Goal: Complete application form

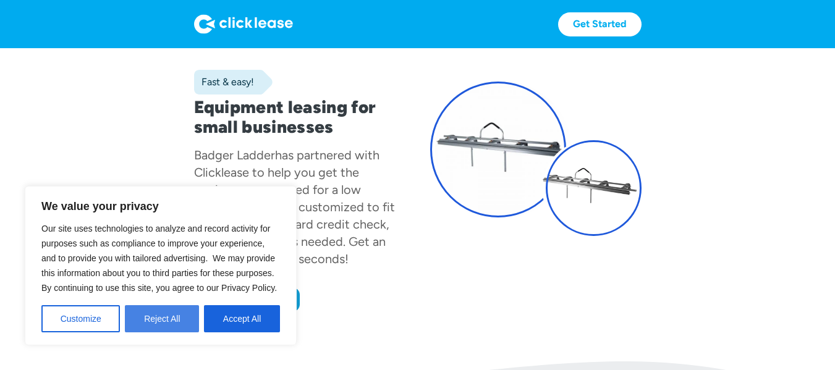
click at [158, 314] on button "Reject All" at bounding box center [162, 318] width 74 height 27
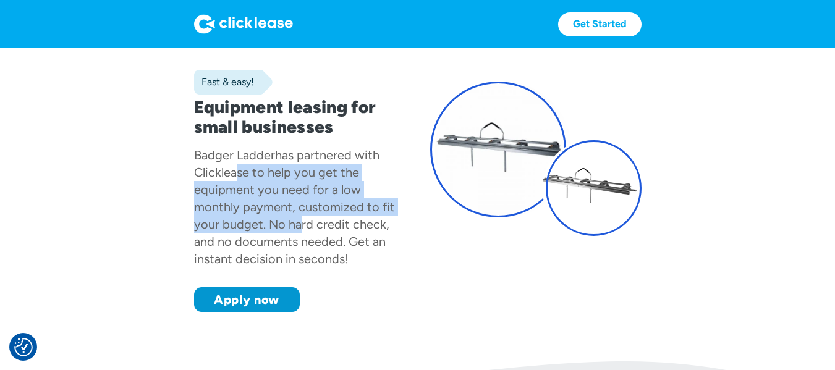
drag, startPoint x: 227, startPoint y: 172, endPoint x: 297, endPoint y: 217, distance: 82.6
click at [297, 217] on div "has partnered with Clicklease to help you get the equipment you need for a low …" at bounding box center [294, 207] width 201 height 119
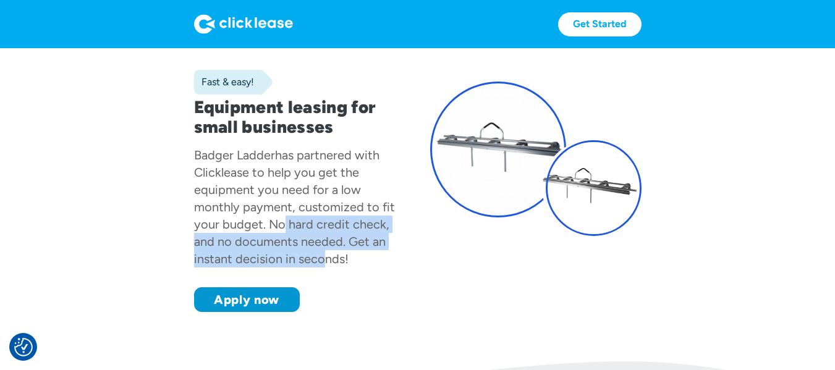
drag, startPoint x: 277, startPoint y: 219, endPoint x: 318, endPoint y: 254, distance: 53.9
click at [318, 254] on div "has partnered with Clicklease to help you get the equipment you need for a low …" at bounding box center [294, 207] width 201 height 119
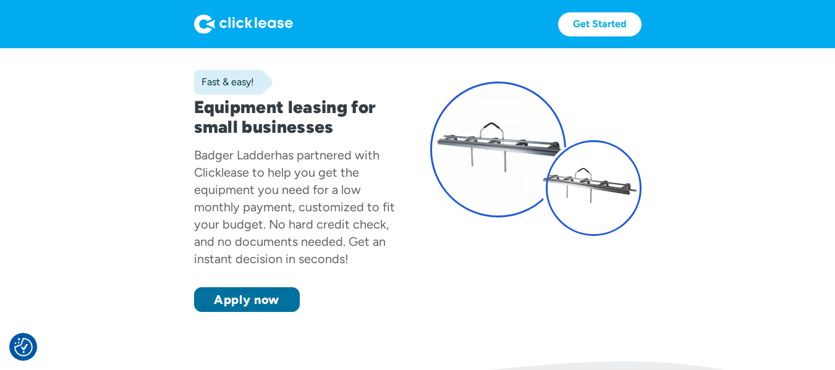
click at [247, 304] on link "Apply now" at bounding box center [247, 299] width 106 height 25
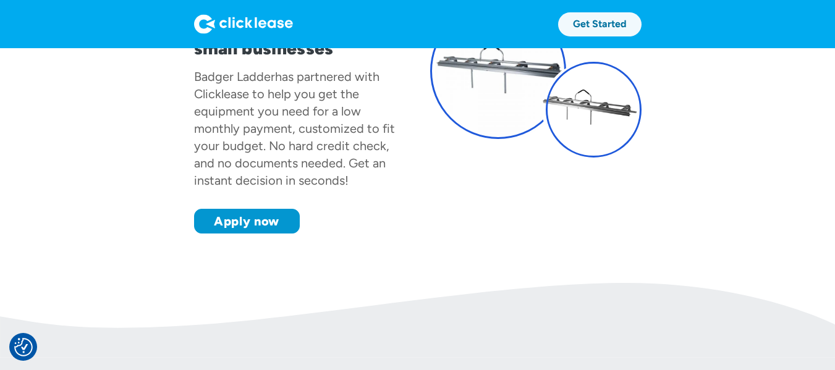
click at [593, 15] on link "Get Started" at bounding box center [599, 24] width 83 height 24
